Goal: Communication & Community: Answer question/provide support

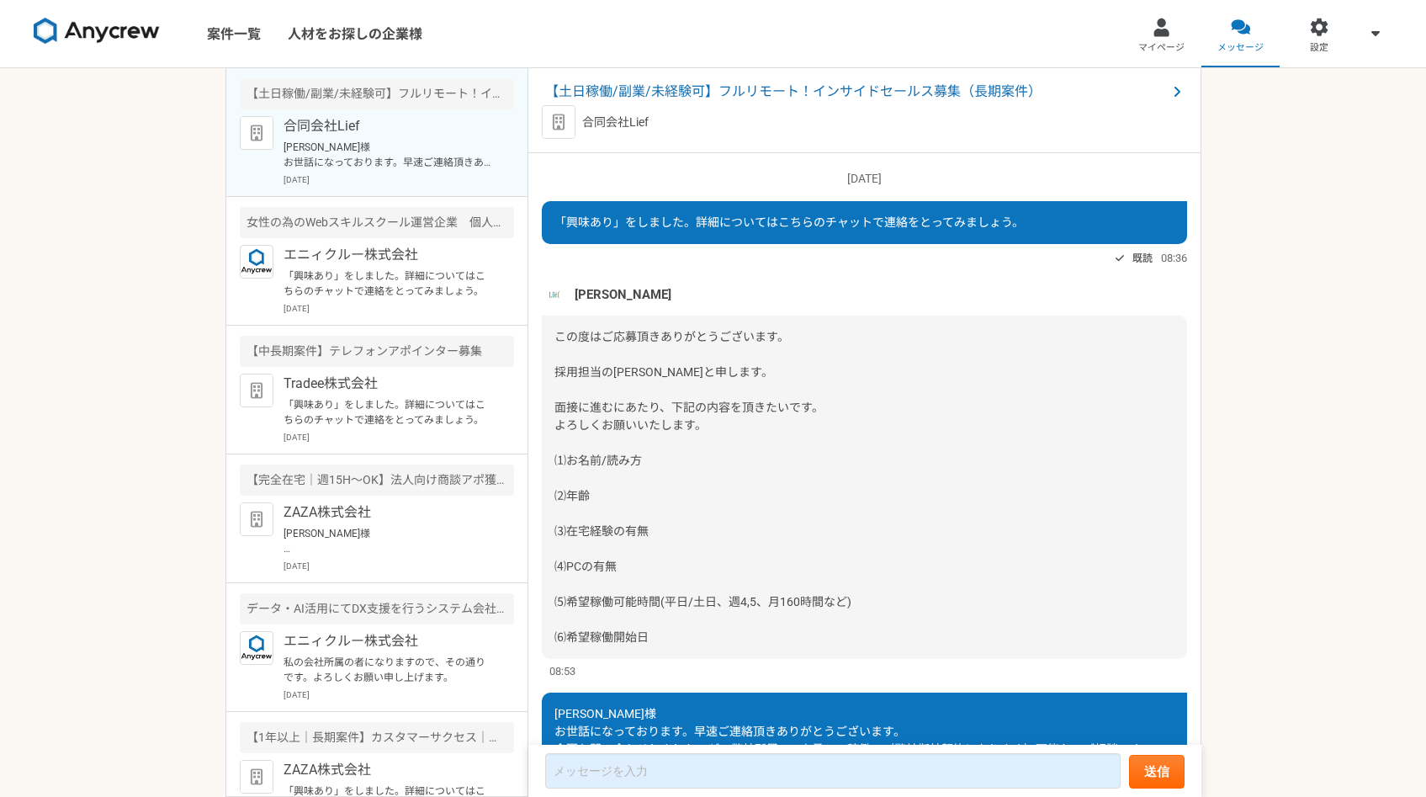
scroll to position [130, 0]
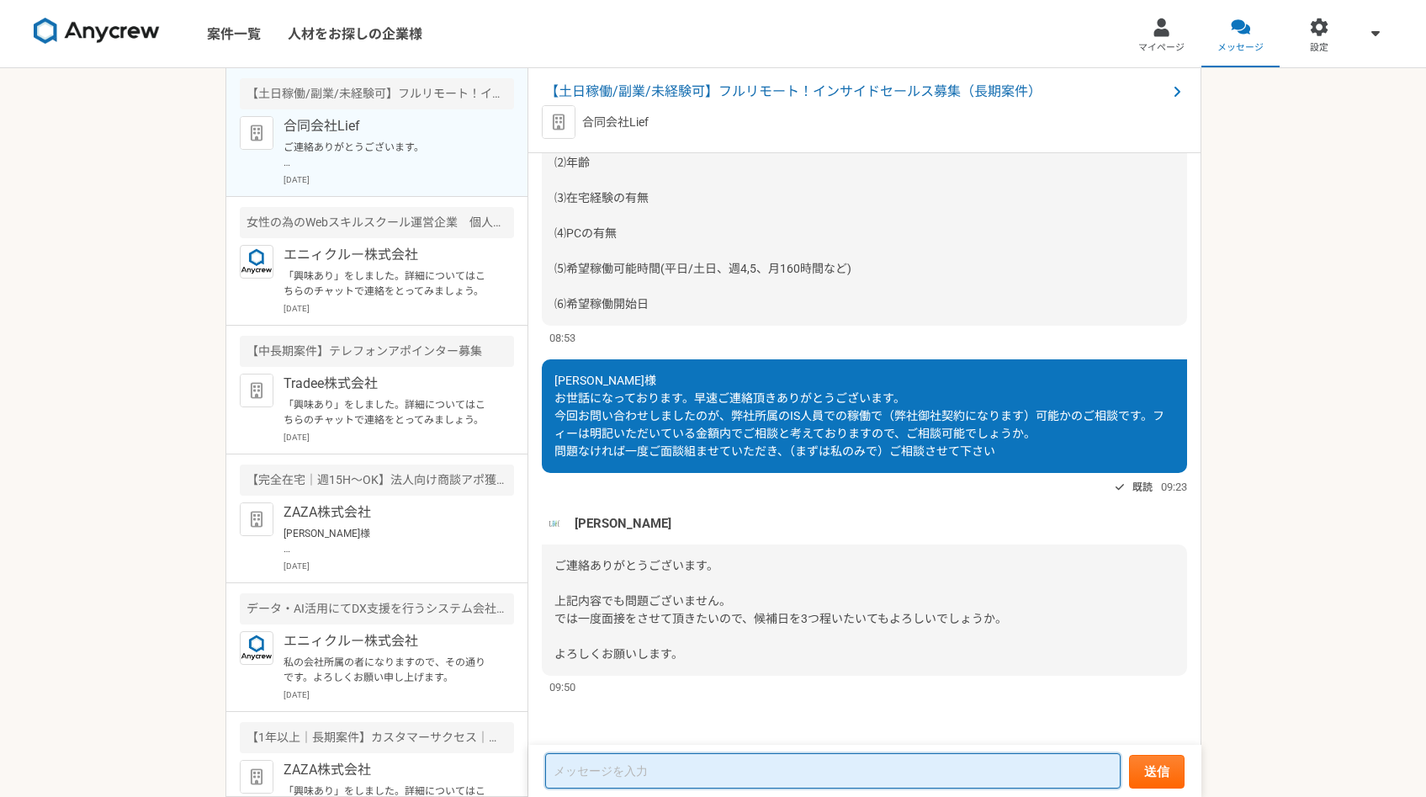
click at [675, 766] on textarea at bounding box center [832, 770] width 575 height 35
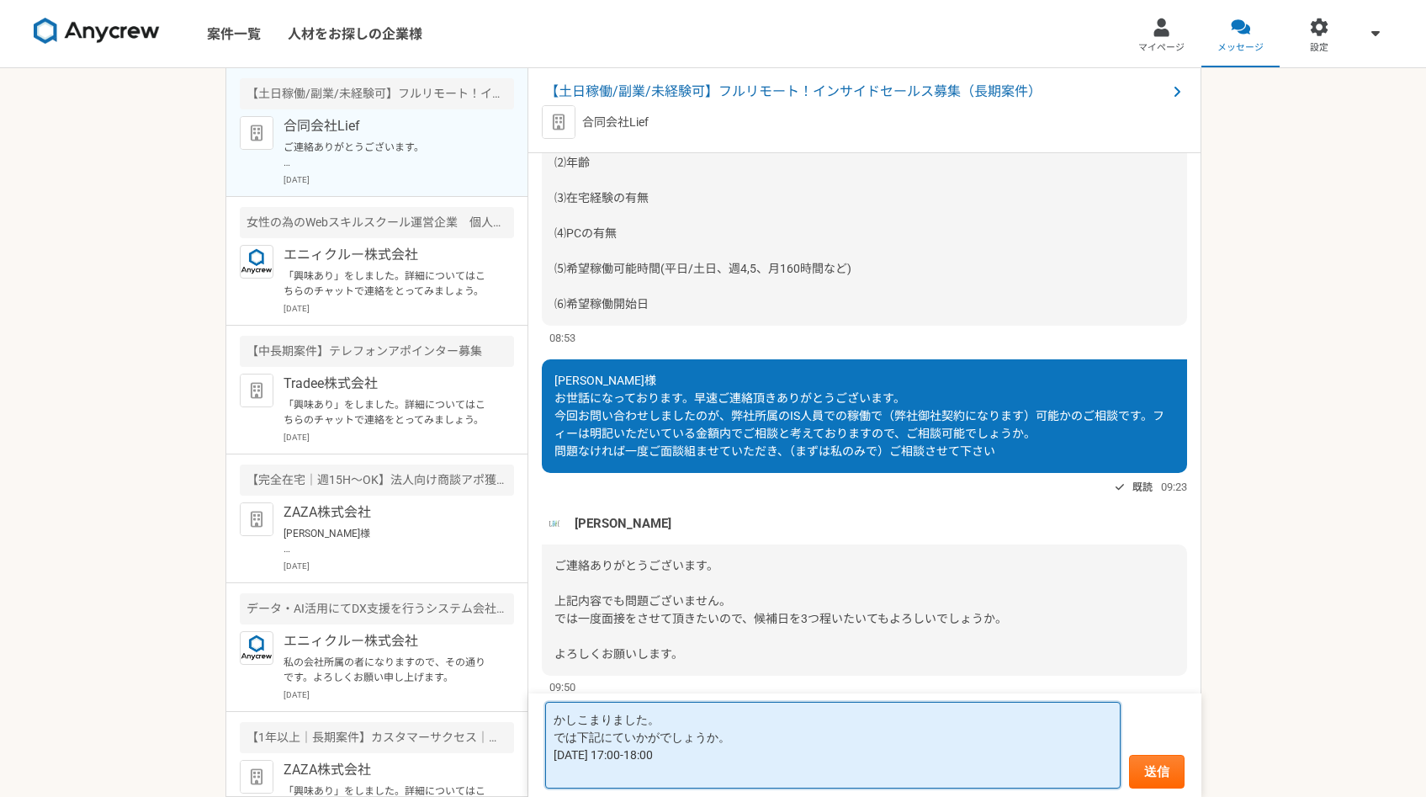
paste textarea "9/1 17:00-18:00"
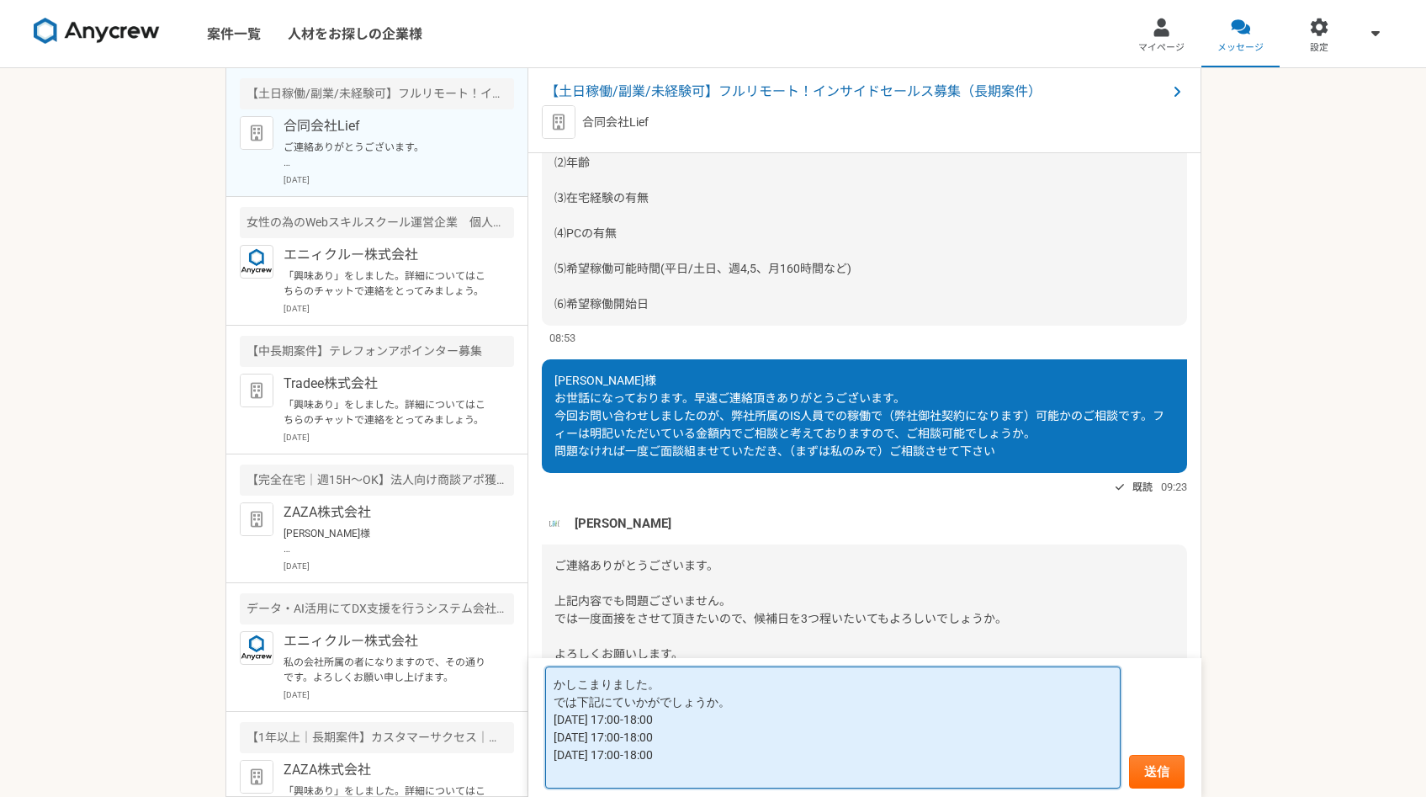
click at [583, 735] on textarea "かしこまりました。 では下記にていかがでしょうか。 9/1 17:00-18:00 9/1 17:00-18:00 9/1 17:00-18:00" at bounding box center [832, 727] width 575 height 122
type textarea "かしこまりました。 では下記にていかがでしょうか。 9/1 17:00-18:00 9/2 15:00-16:00 9/4 09:00-10:00"
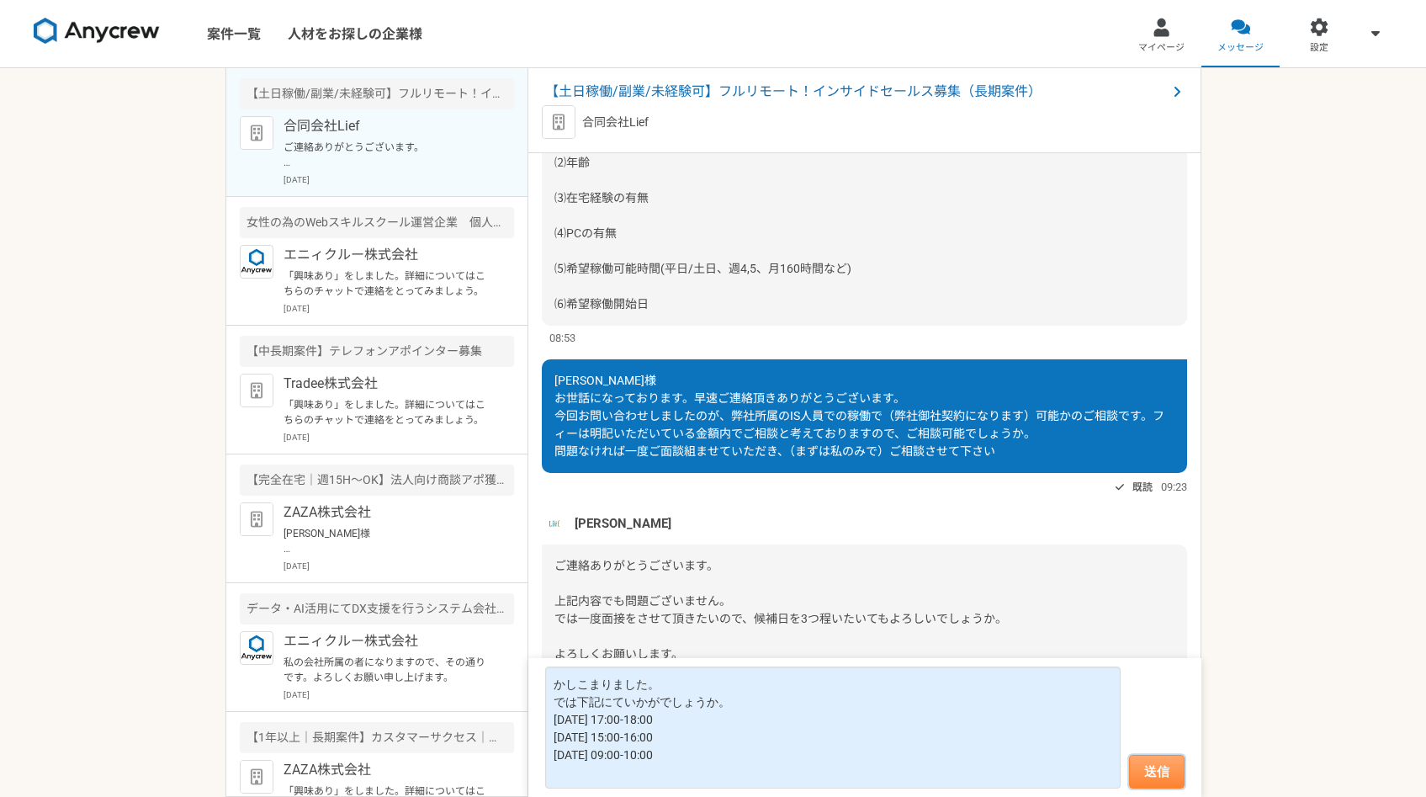
click at [1147, 775] on button "送信" at bounding box center [1157, 772] width 56 height 34
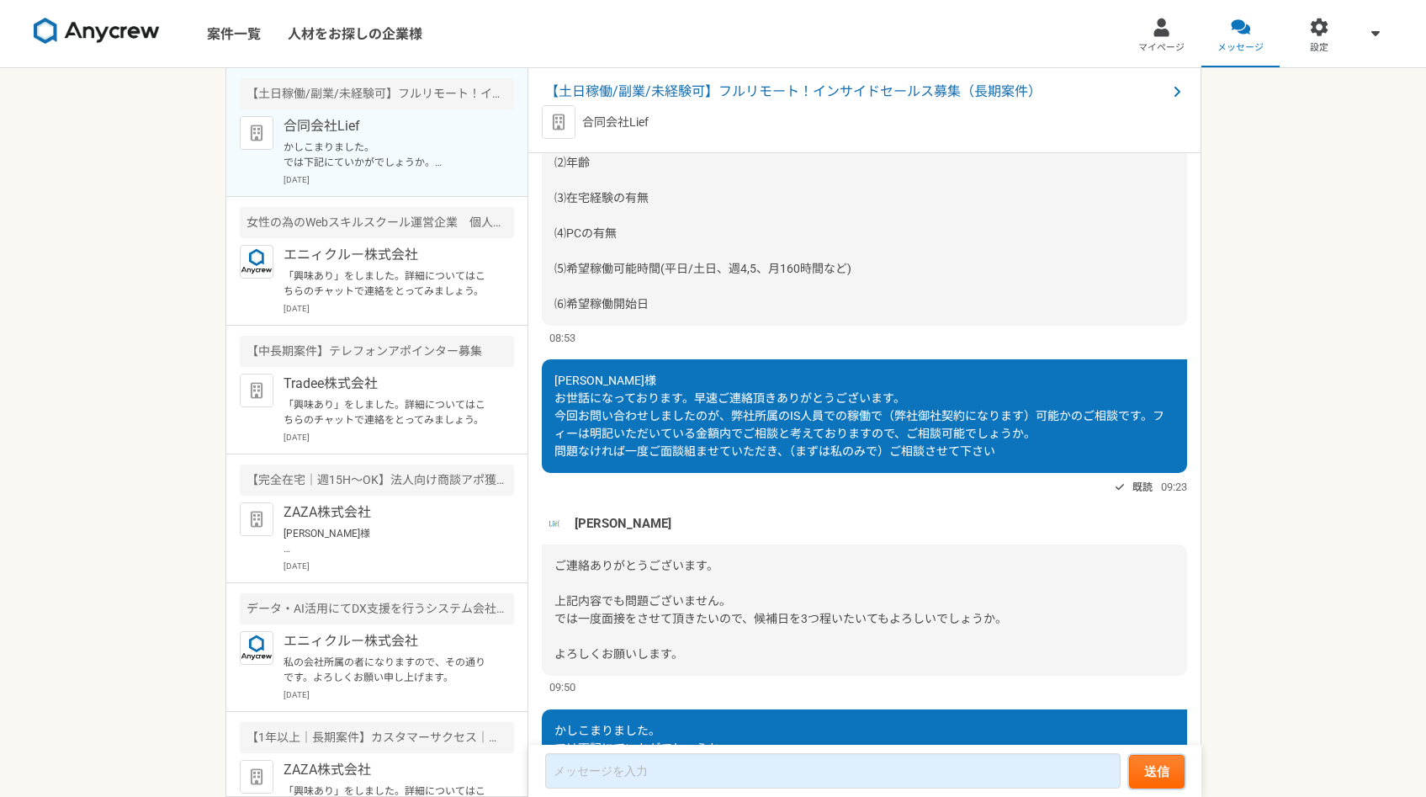
scroll to position [480, 0]
